Goal: Transaction & Acquisition: Purchase product/service

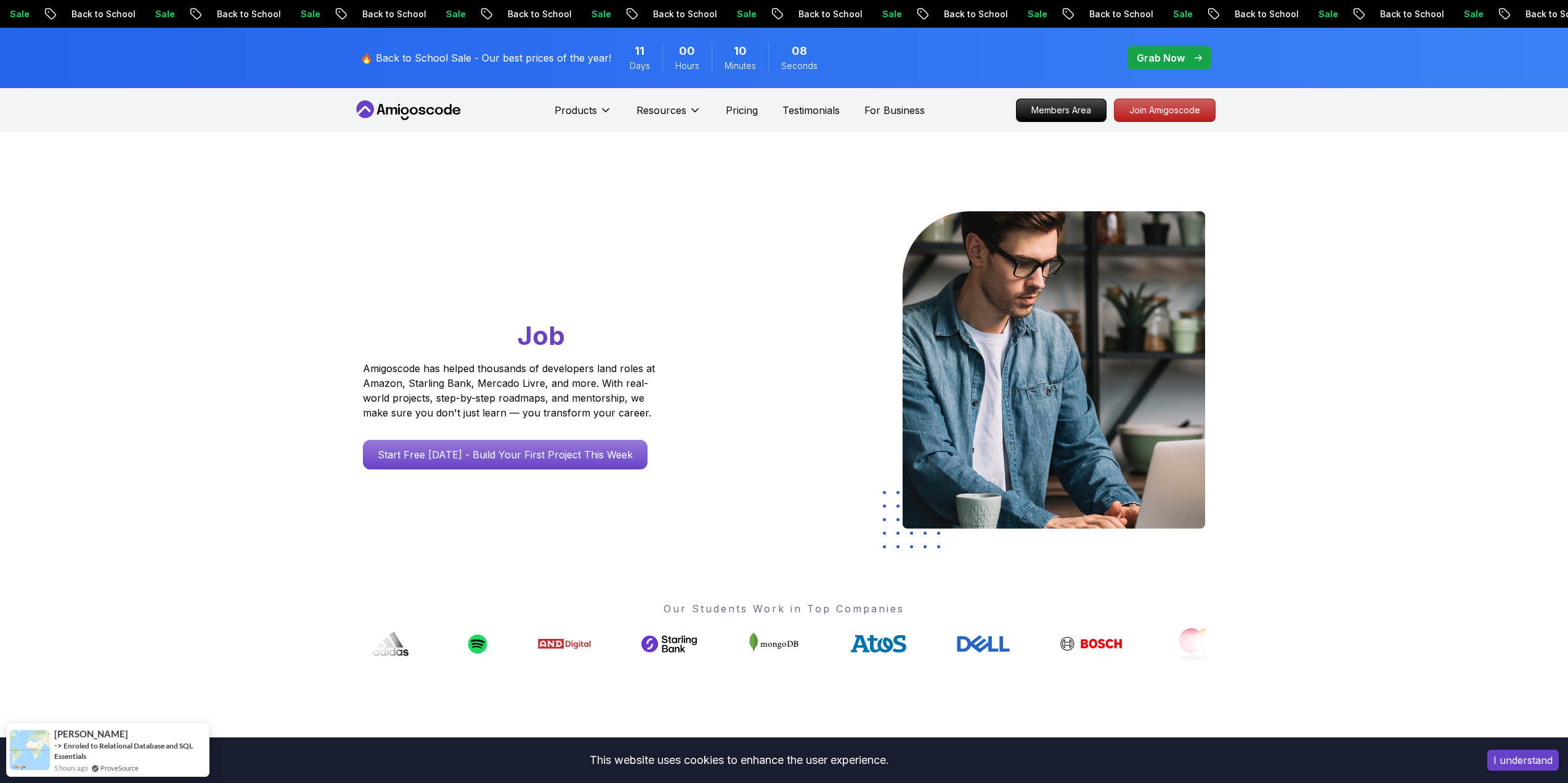
click at [324, 376] on div "Go From Learning to Hired: Master Java, Spring Boot & Cloud Skills That Get You…" at bounding box center [784, 435] width 1568 height 606
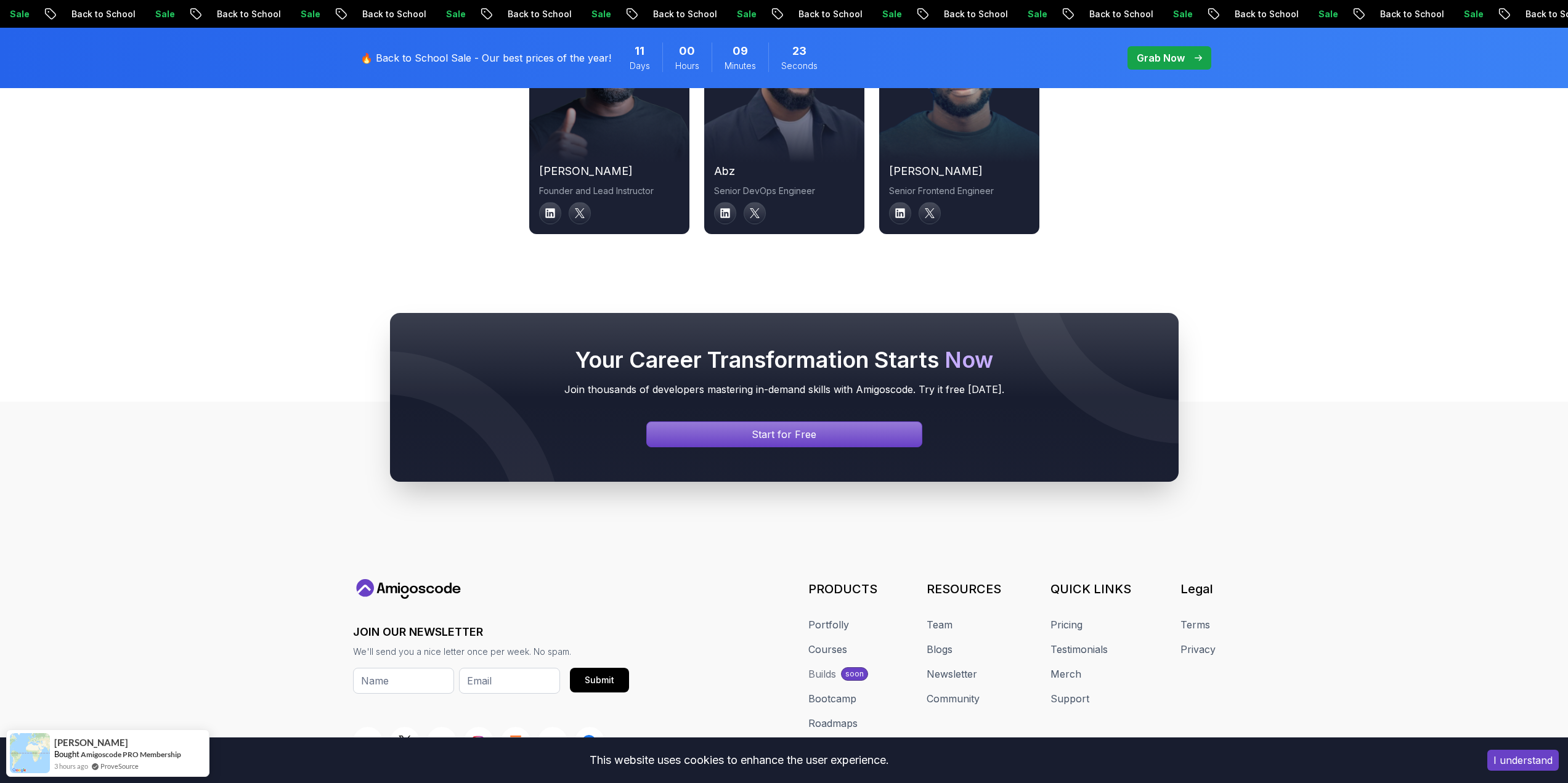
scroll to position [4469, 0]
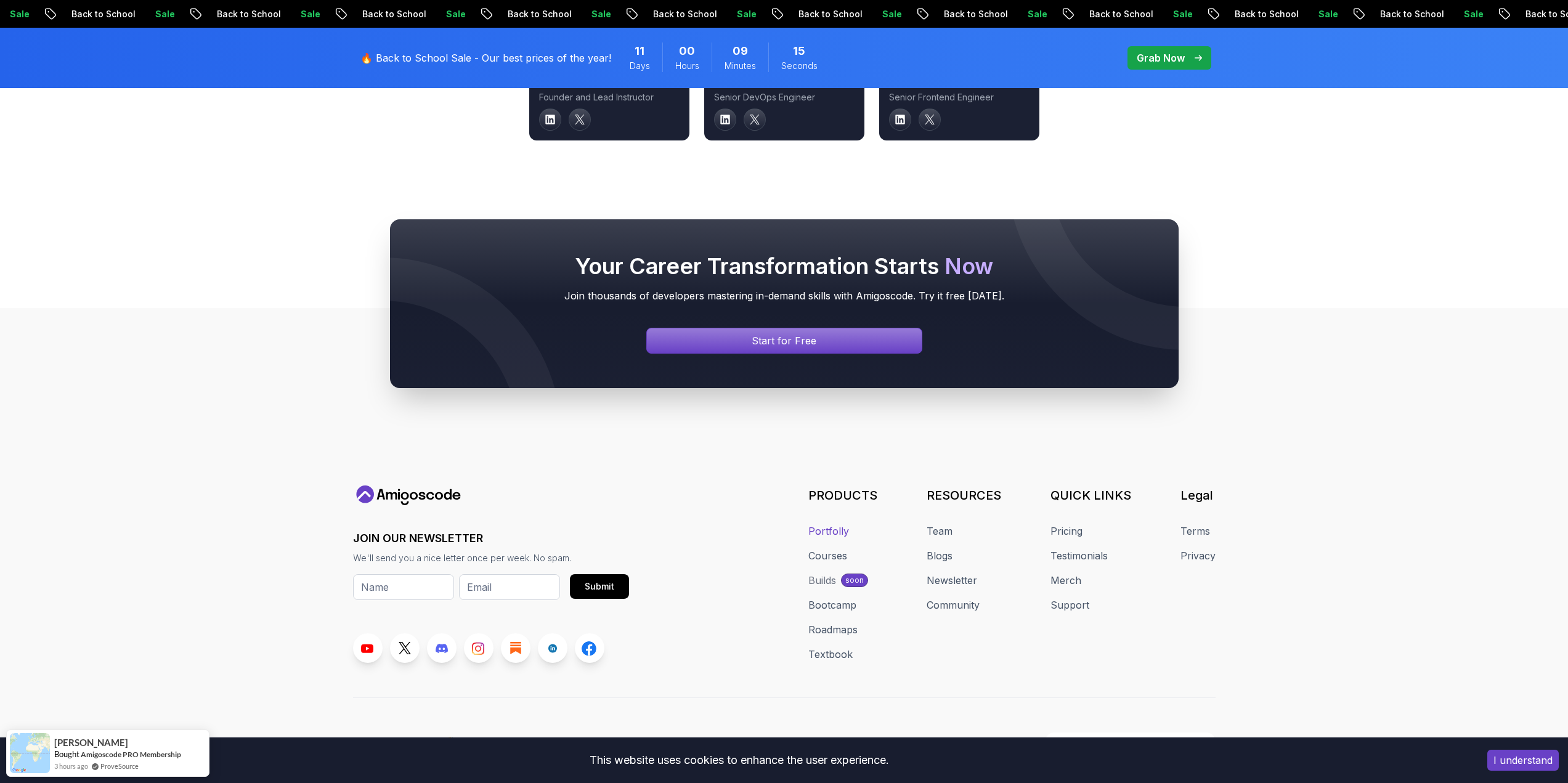
click at [833, 524] on link "Portfolly" at bounding box center [829, 531] width 41 height 15
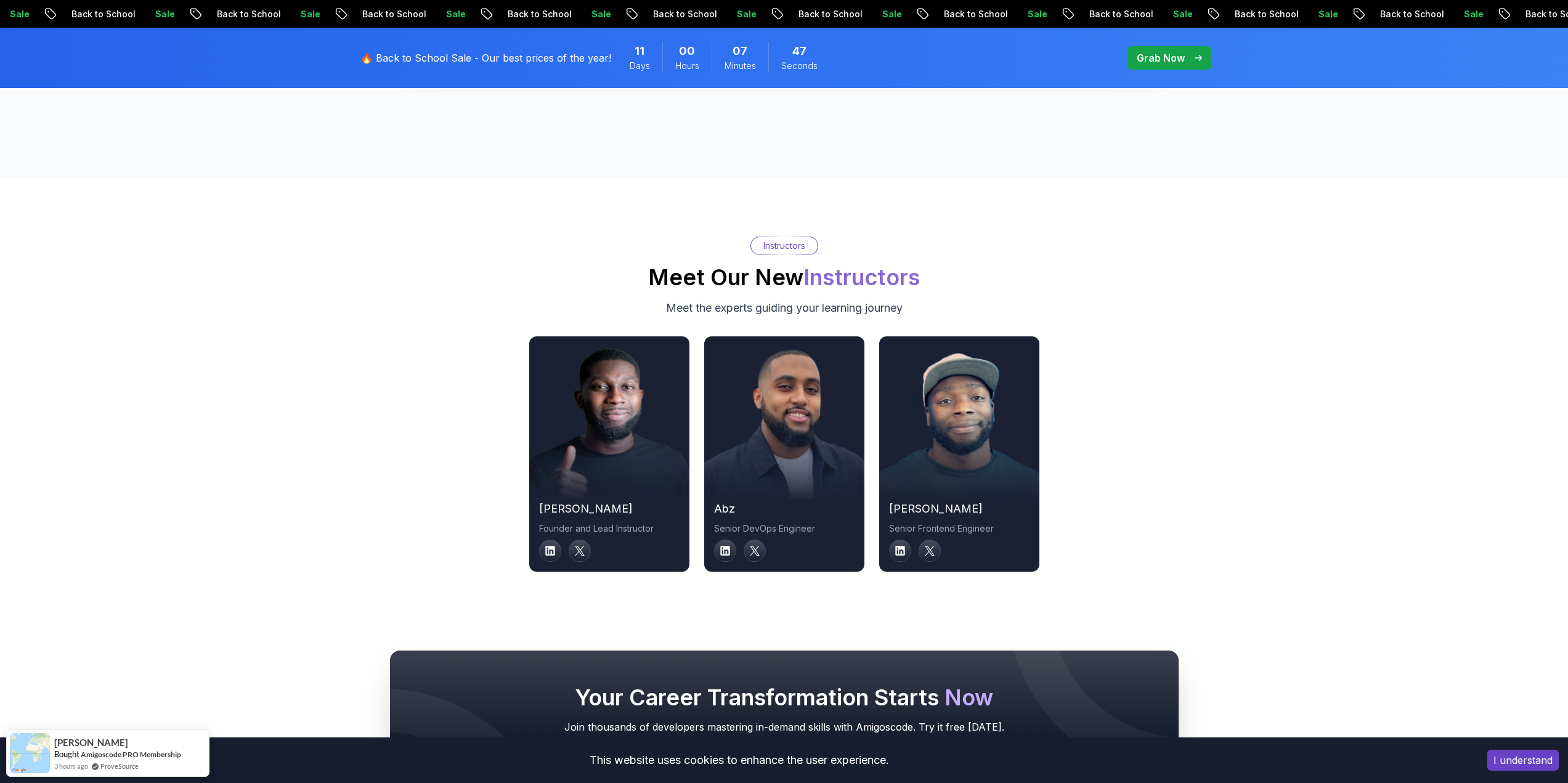
drag, startPoint x: 187, startPoint y: 356, endPoint x: 191, endPoint y: 288, distance: 68.1
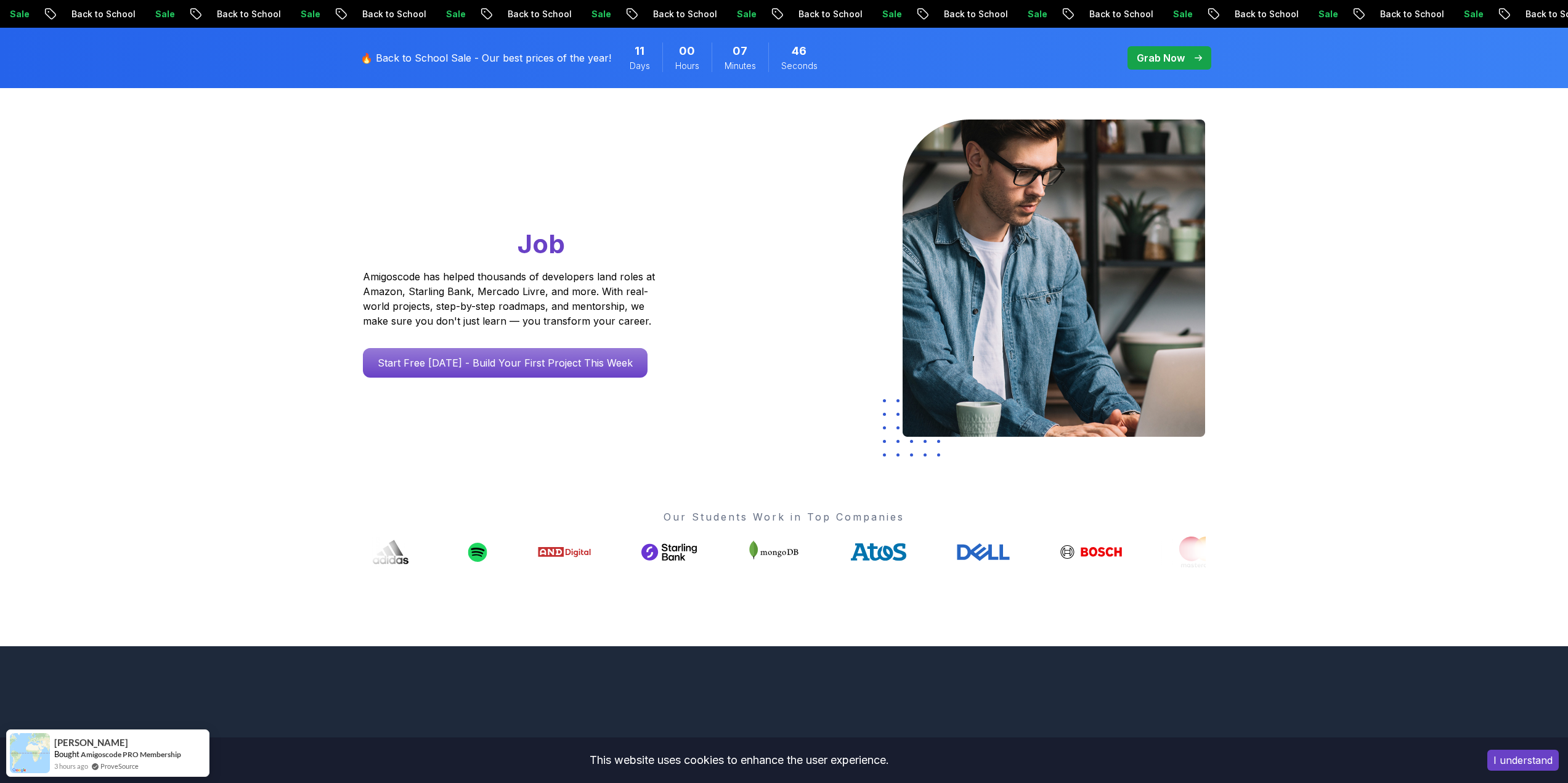
scroll to position [0, 0]
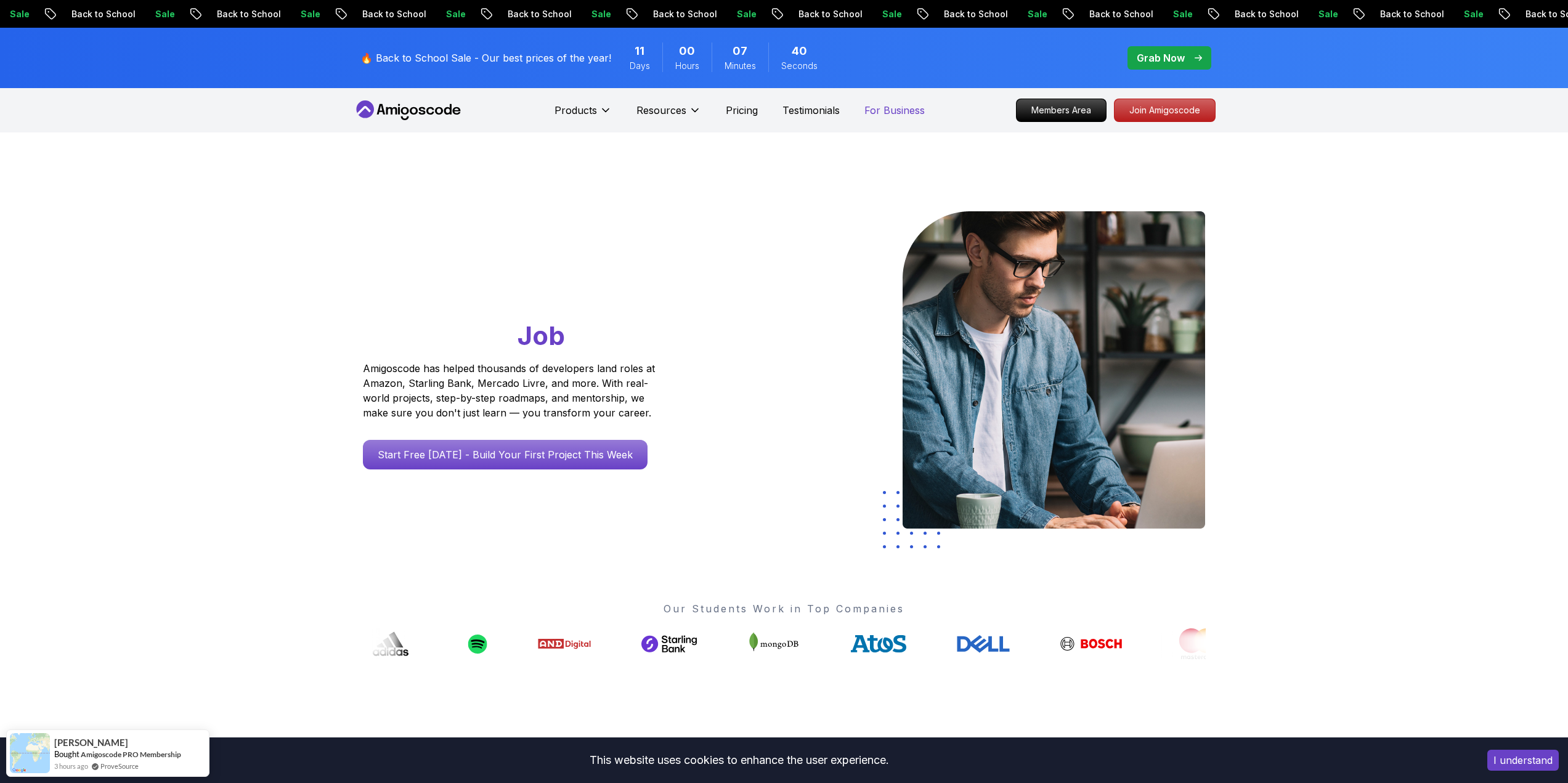
click at [884, 107] on p "For Business" at bounding box center [895, 110] width 60 height 15
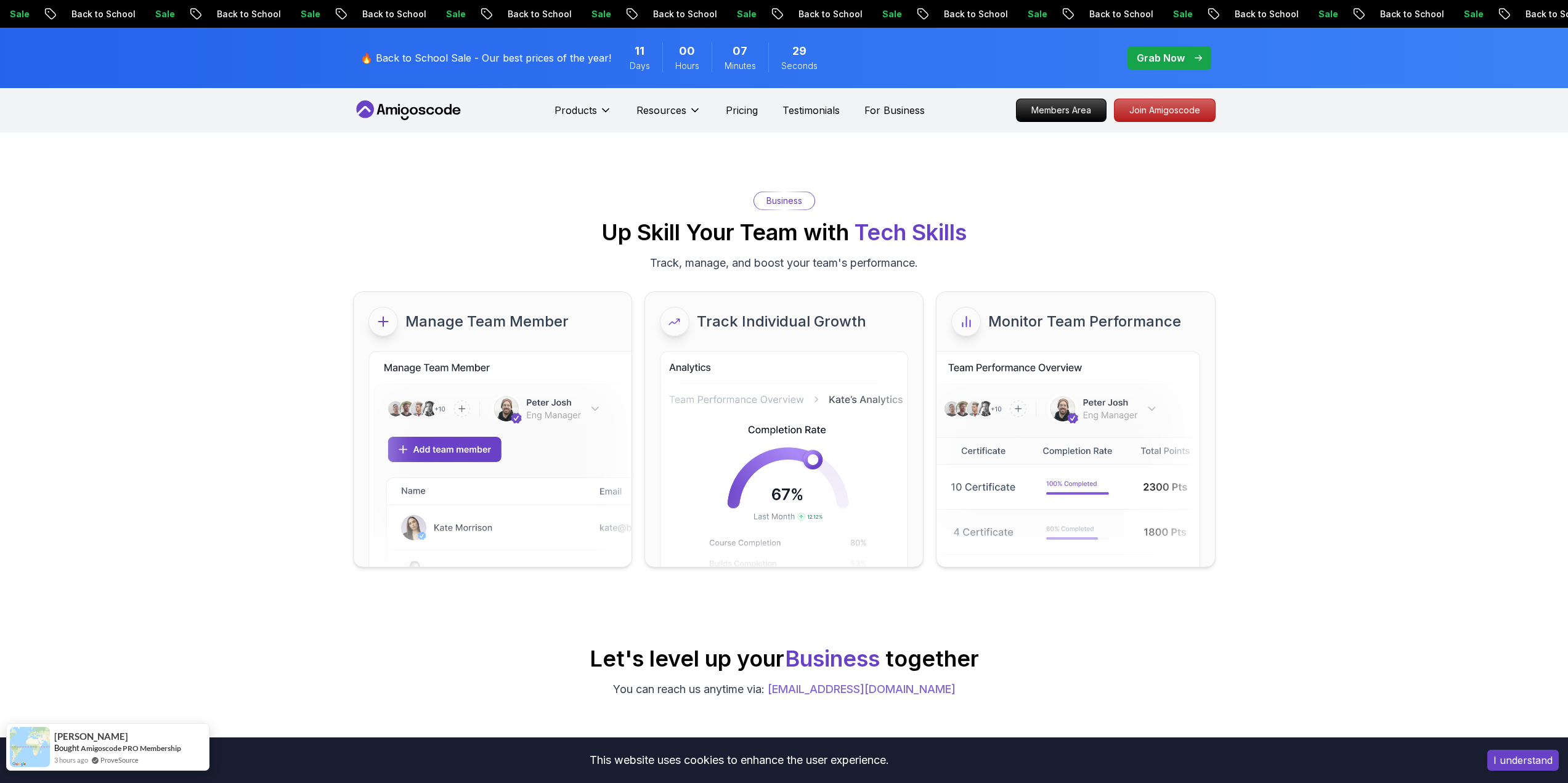
click at [113, 737] on div "Derrick" at bounding box center [118, 735] width 127 height 13
click at [62, 744] on span "Bought" at bounding box center [67, 748] width 26 height 10
click at [136, 748] on link "Amigoscode PRO Membership" at bounding box center [130, 748] width 100 height 9
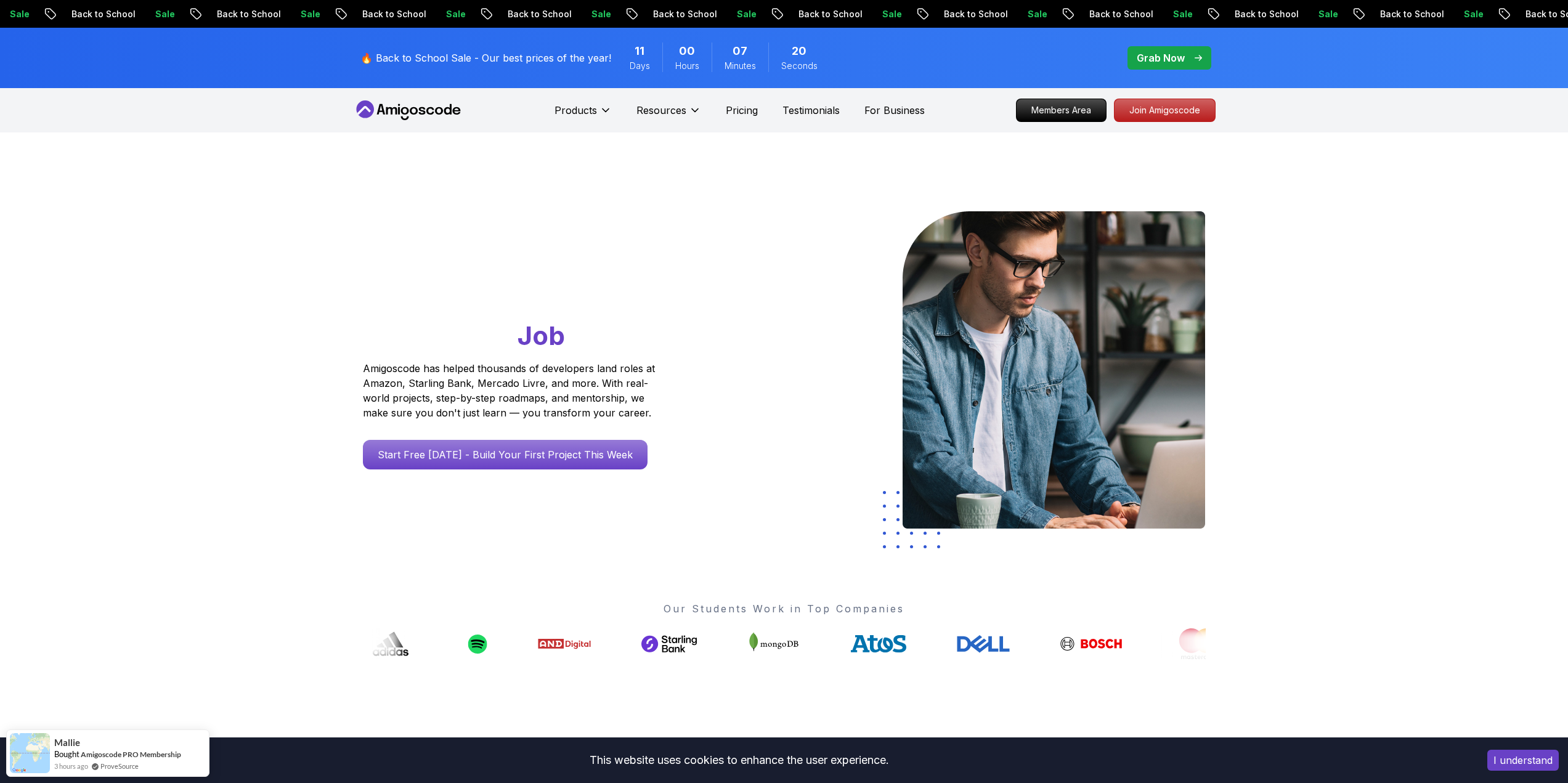
click at [260, 433] on div "Go From Learning to Hired: Master Java, Spring Boot & Cloud Skills That Get You…" at bounding box center [784, 435] width 1568 height 606
